Goal: Task Accomplishment & Management: Manage account settings

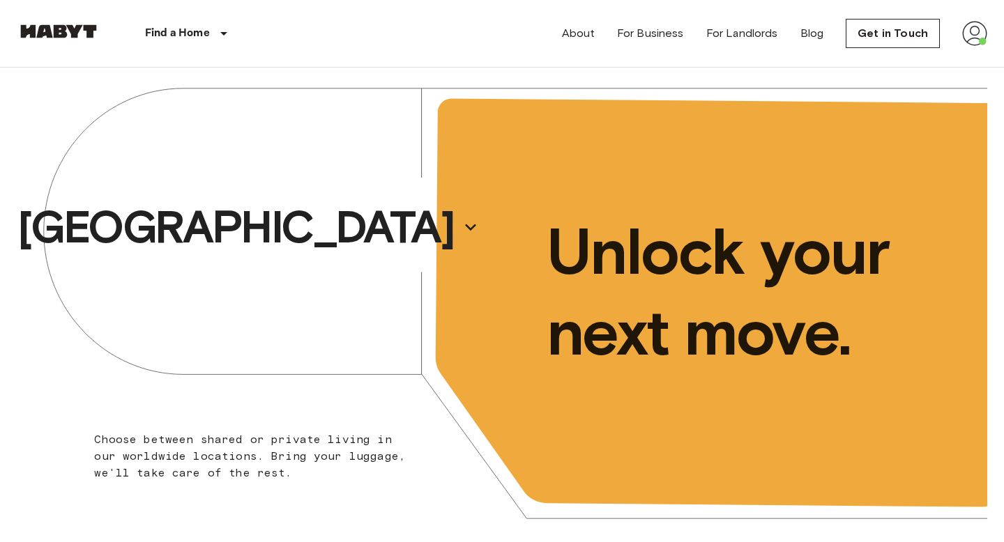
click at [976, 36] on img at bounding box center [974, 33] width 25 height 25
click at [896, 59] on li "Profile" at bounding box center [922, 58] width 139 height 25
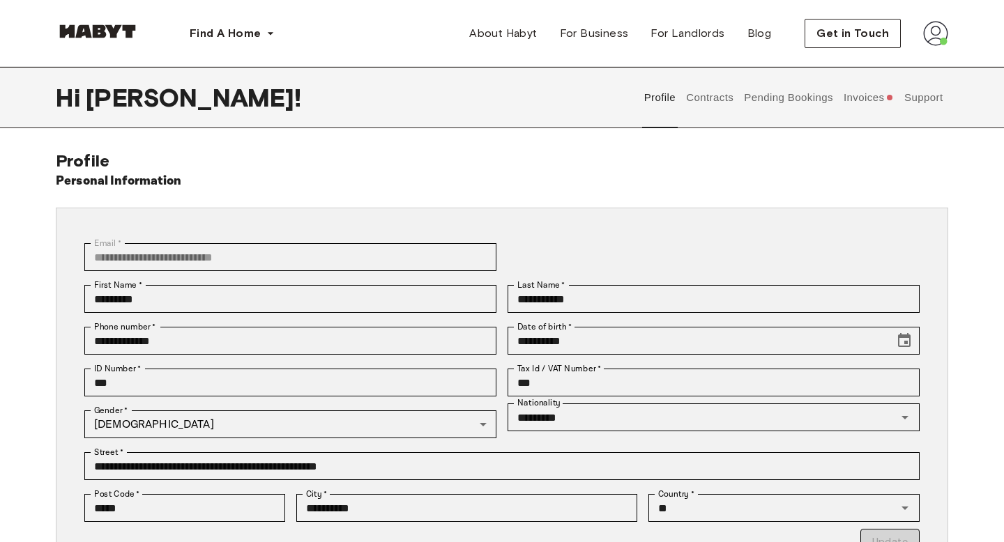
click at [704, 94] on button "Contracts" at bounding box center [709, 97] width 51 height 61
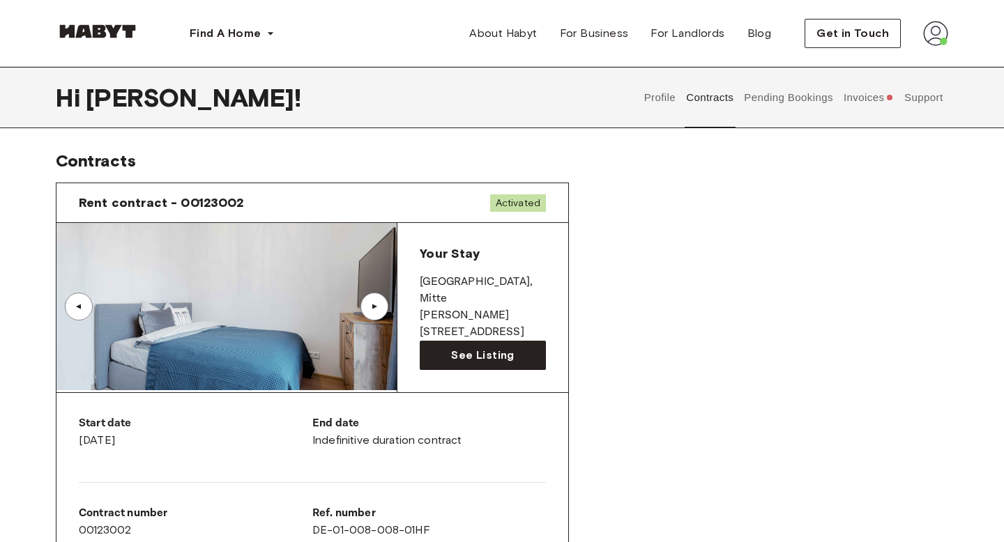
click at [866, 103] on button "Invoices" at bounding box center [868, 97] width 54 height 61
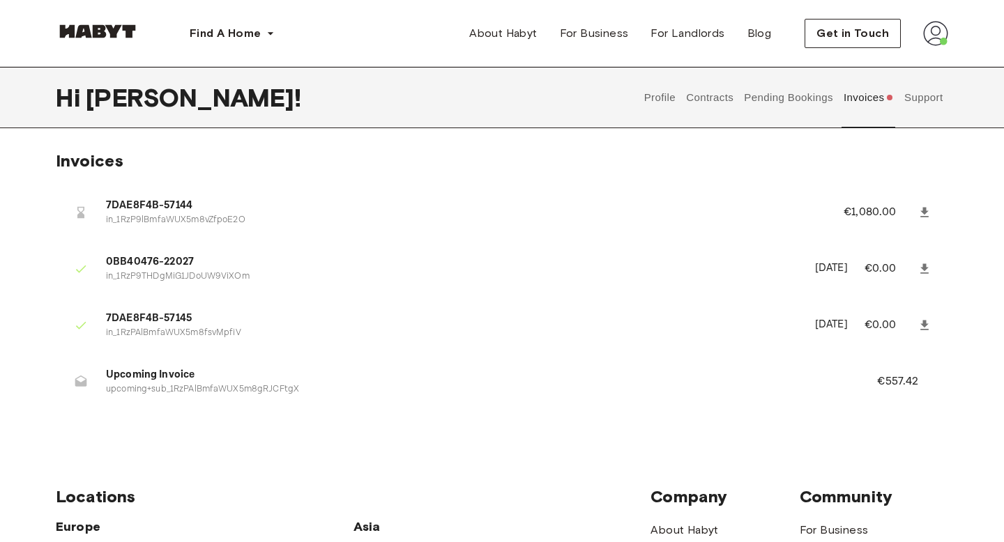
click at [659, 95] on button "Profile" at bounding box center [660, 97] width 36 height 61
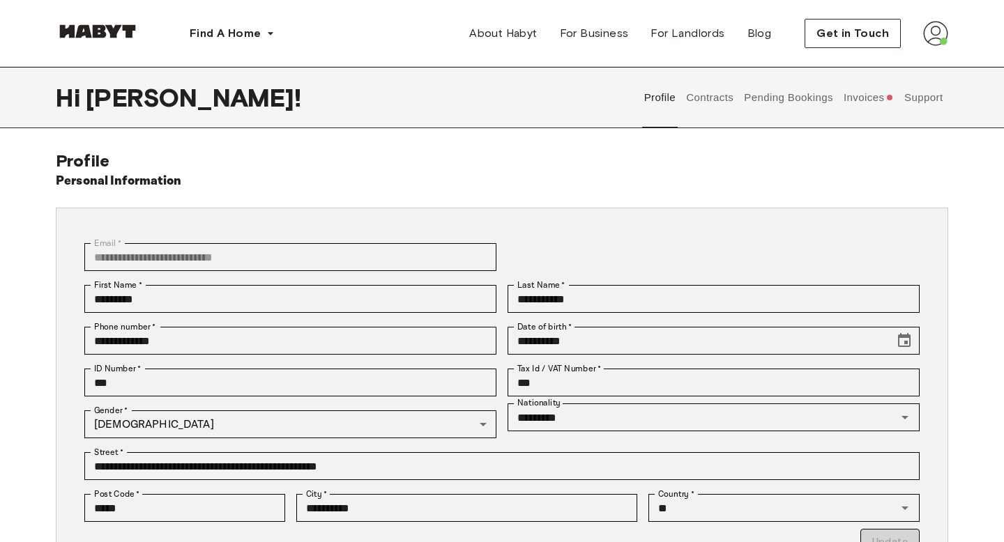
click at [695, 93] on button "Contracts" at bounding box center [709, 97] width 51 height 61
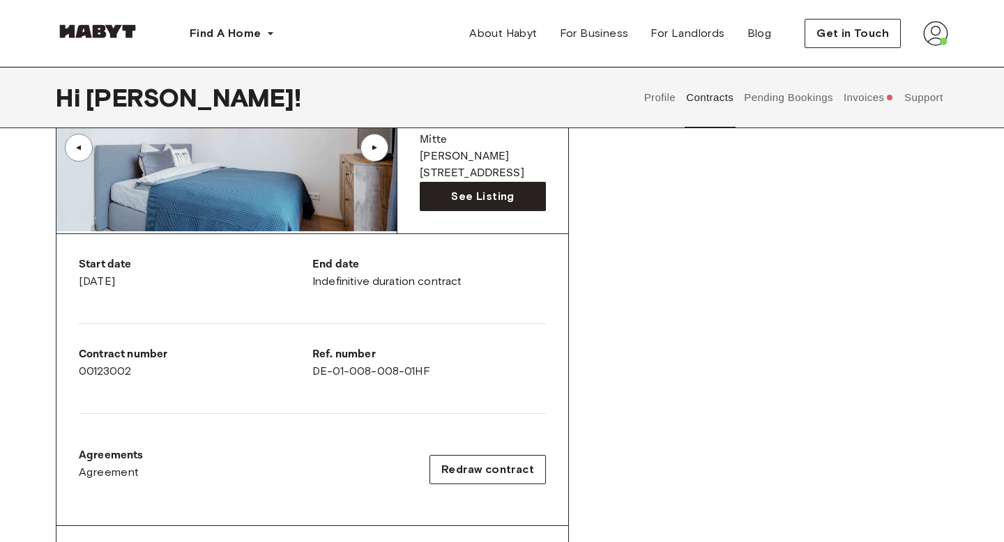
scroll to position [172, 0]
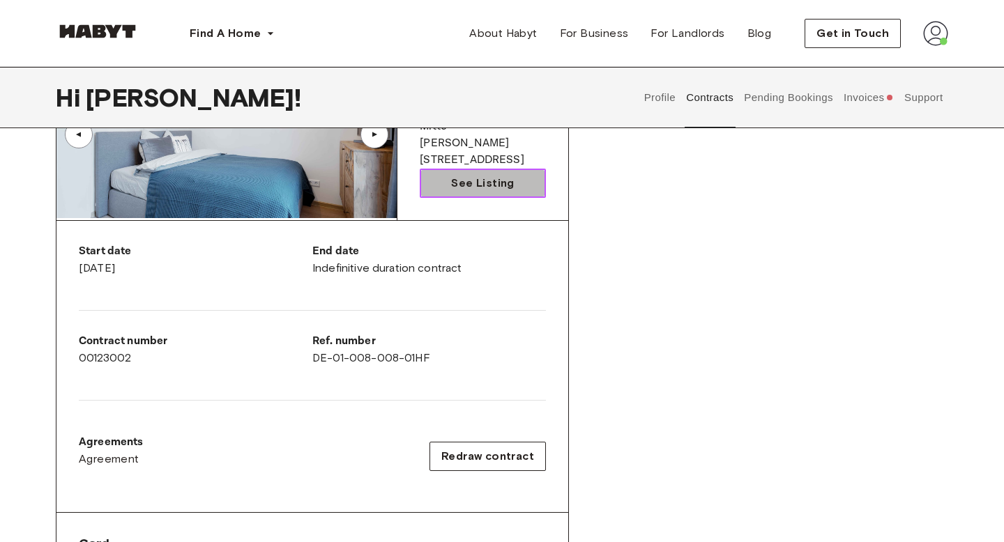
click at [467, 187] on span "See Listing" at bounding box center [482, 183] width 63 height 17
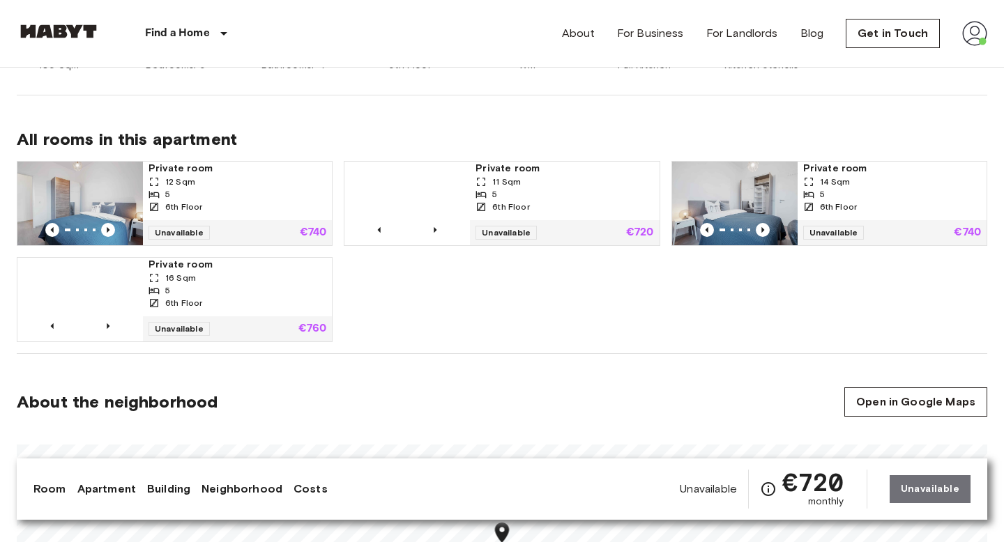
scroll to position [89, 0]
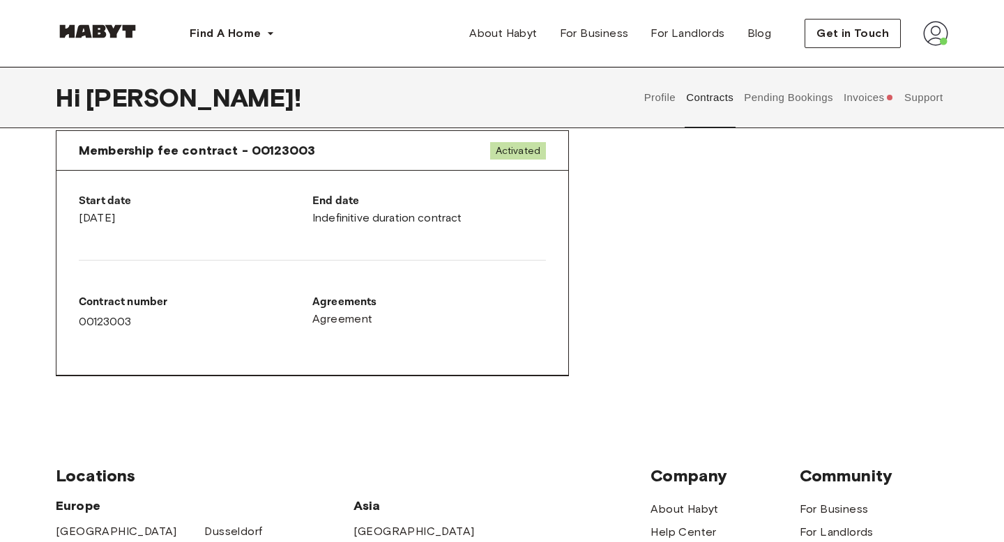
scroll to position [744, 0]
click at [921, 95] on button "Support" at bounding box center [923, 97] width 43 height 61
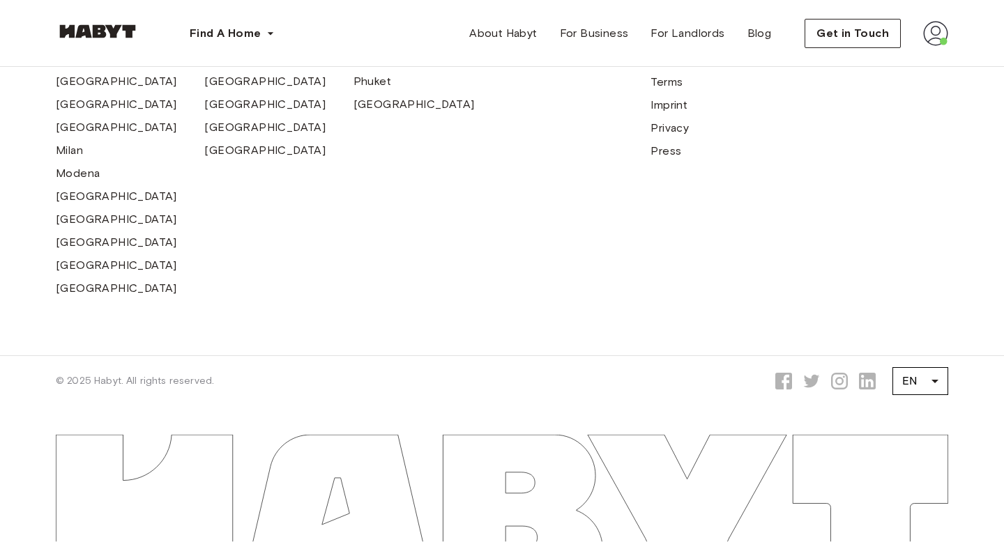
scroll to position [592, 0]
click at [933, 29] on img at bounding box center [935, 33] width 25 height 25
click at [901, 57] on span "Profile" at bounding box center [892, 65] width 35 height 17
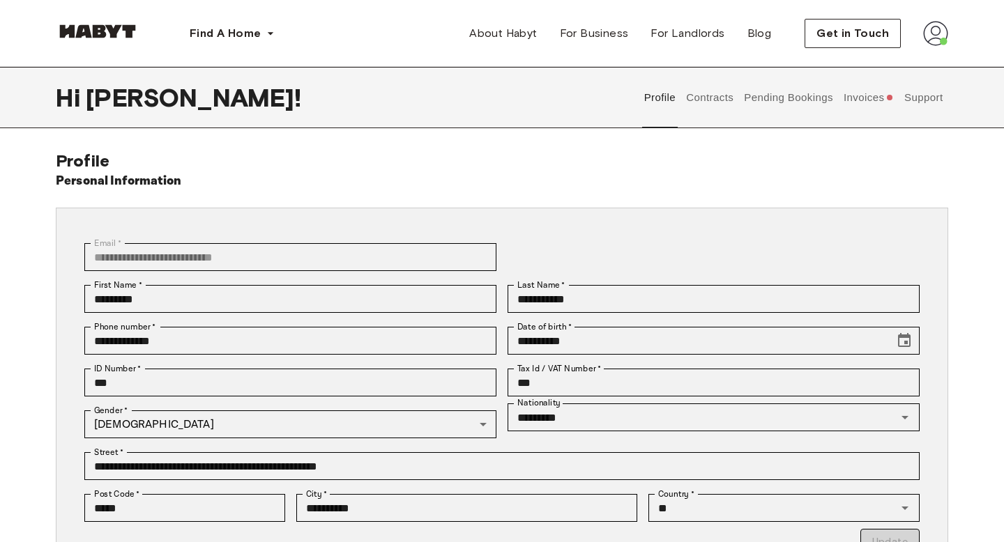
click at [710, 105] on button "Contracts" at bounding box center [709, 97] width 51 height 61
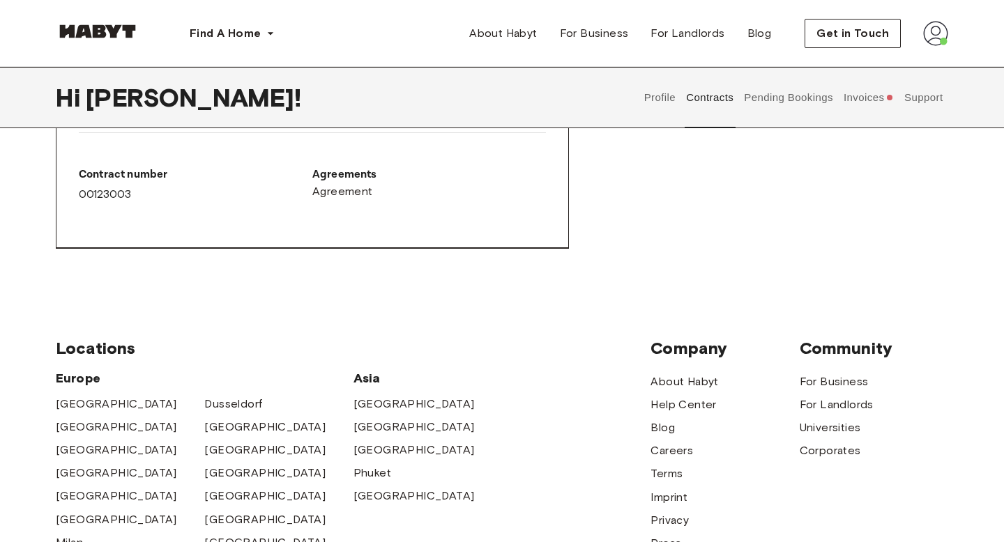
scroll to position [875, 0]
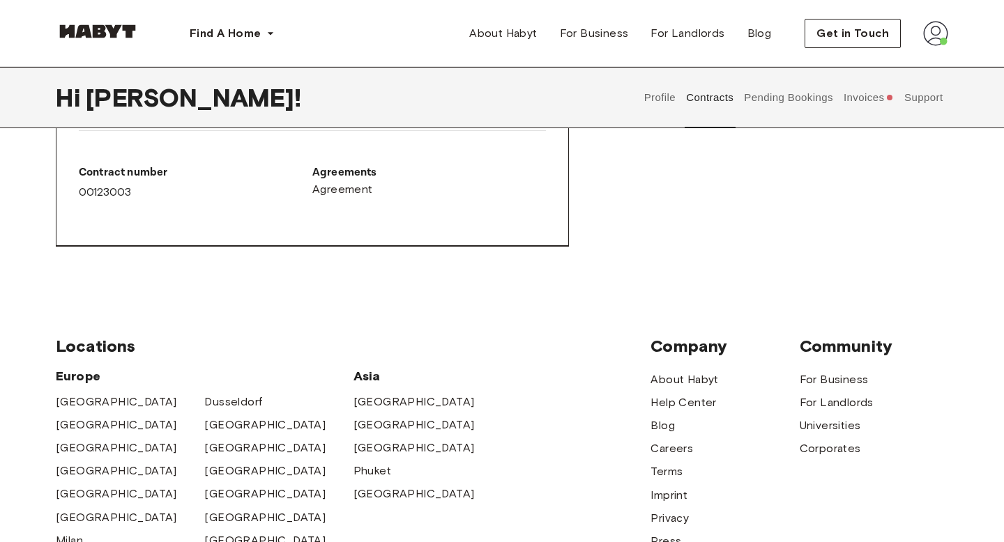
click at [919, 96] on button "Support" at bounding box center [923, 97] width 43 height 61
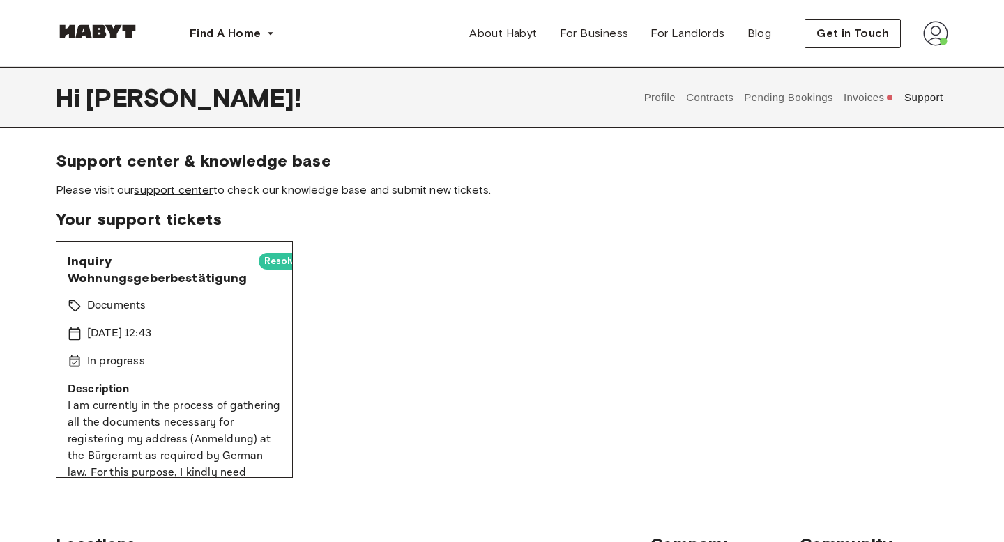
click at [171, 185] on link "support center" at bounding box center [173, 189] width 79 height 13
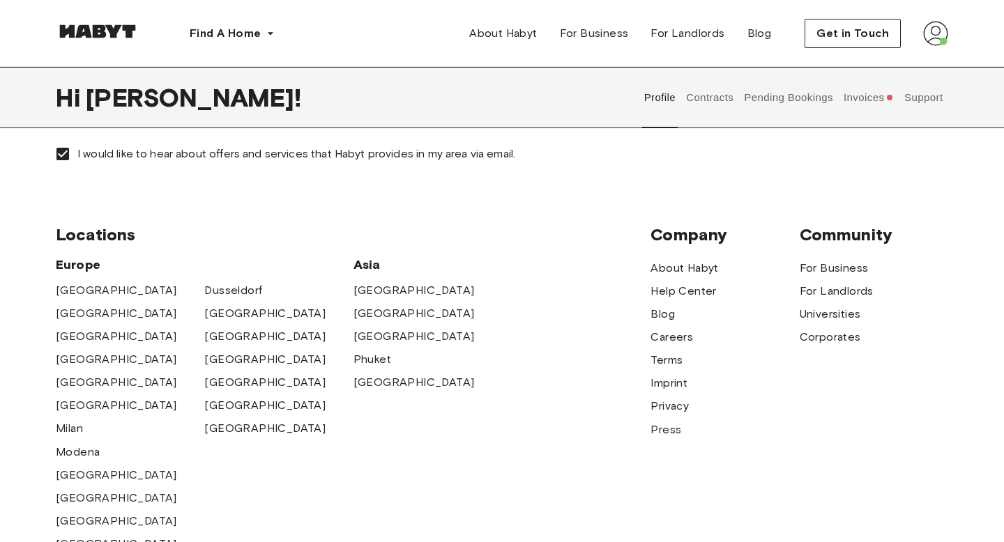
scroll to position [565, 0]
